Goal: Task Accomplishment & Management: Manage account settings

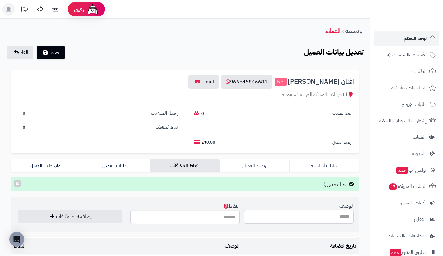
scroll to position [0, 0]
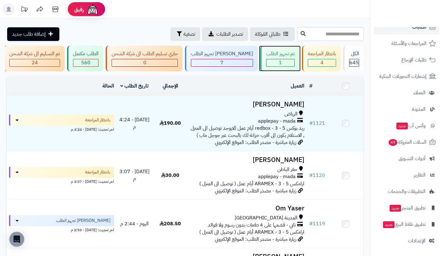
click at [278, 57] on div "تم تجهيز الطلب" at bounding box center [280, 53] width 29 height 7
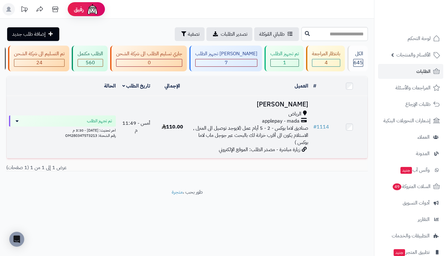
click at [286, 134] on span "صناديق لاما بوكس - 2 - 5 أيام عمل (لايوجد توصيل الى المنزل , الاستلام يكون الى …" at bounding box center [250, 136] width 115 height 22
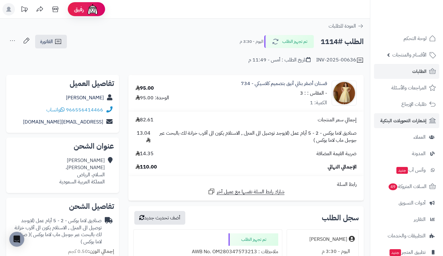
scroll to position [44, 0]
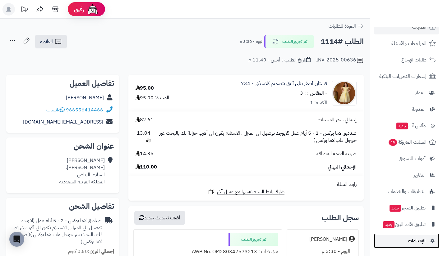
click at [402, 239] on link "الإعدادات" at bounding box center [406, 241] width 65 height 15
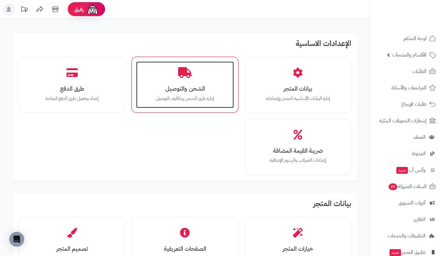
click at [184, 91] on h3 "الشحن والتوصيل" at bounding box center [184, 88] width 85 height 7
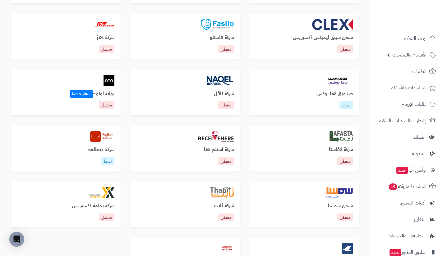
scroll to position [258, 0]
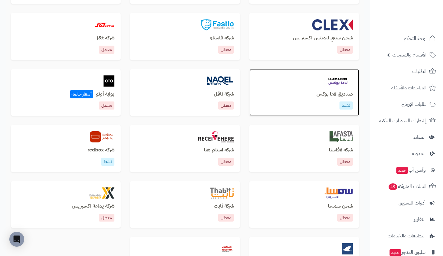
click at [336, 100] on div "صناديق لاما بوكس نشط" at bounding box center [303, 101] width 97 height 18
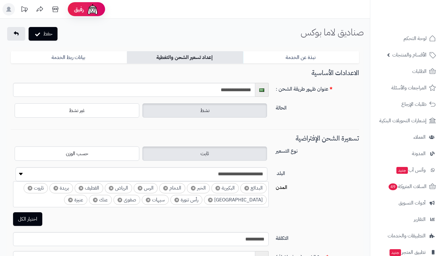
select select "***"
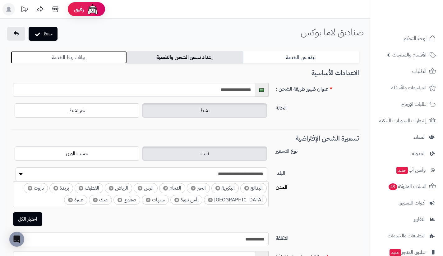
click at [123, 57] on link "بيانات ربط الخدمة" at bounding box center [69, 57] width 116 height 12
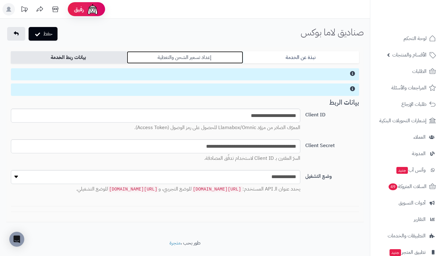
click at [236, 57] on link "إعداد تسعير الشحن والتغطية" at bounding box center [185, 57] width 116 height 12
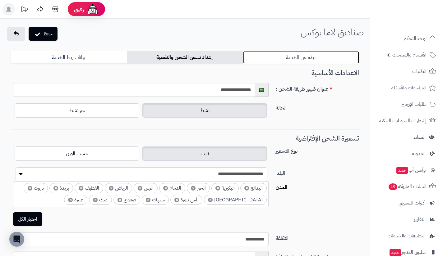
click at [329, 54] on link "نبذة عن الخدمة" at bounding box center [301, 57] width 116 height 12
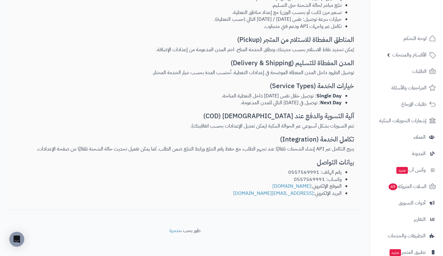
scroll to position [127, 0]
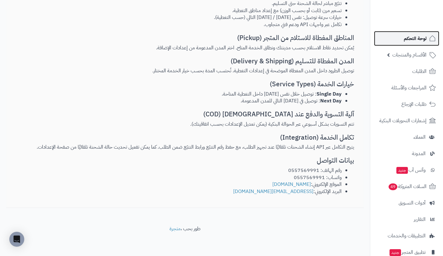
click at [406, 38] on span "لوحة التحكم" at bounding box center [415, 38] width 23 height 9
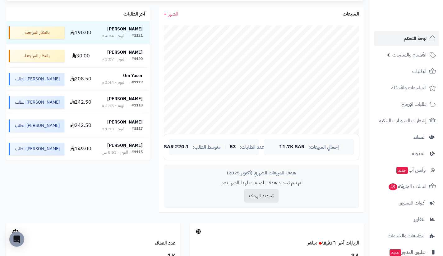
scroll to position [108, 0]
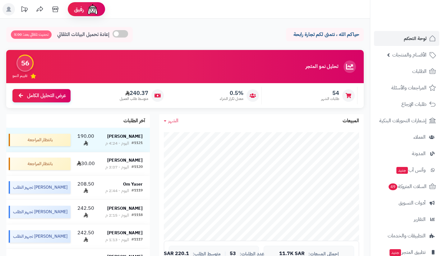
scroll to position [108, 0]
